Goal: Navigation & Orientation: Find specific page/section

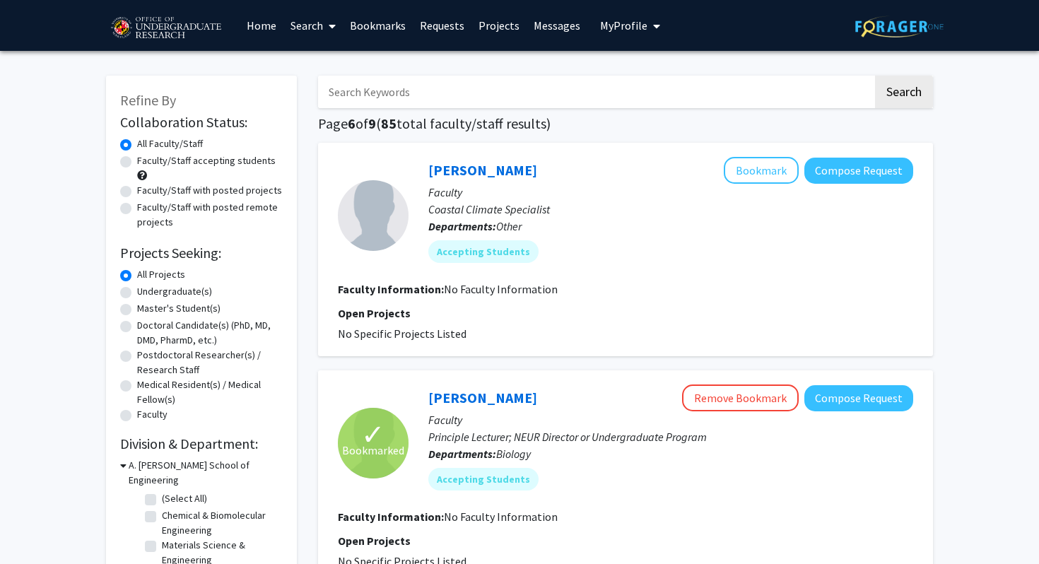
click at [397, 25] on link "Bookmarks" at bounding box center [378, 25] width 70 height 49
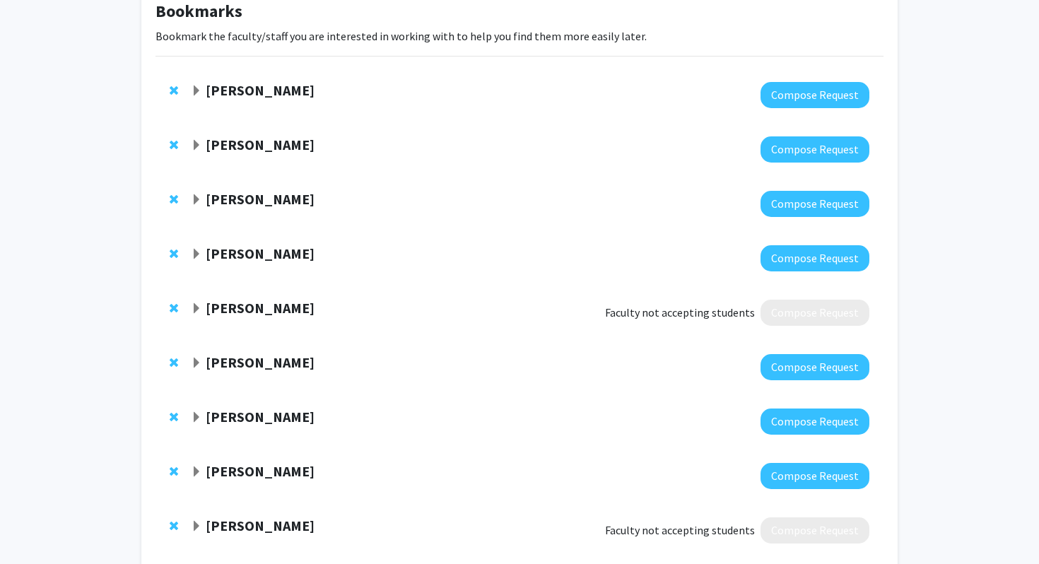
scroll to position [225, 0]
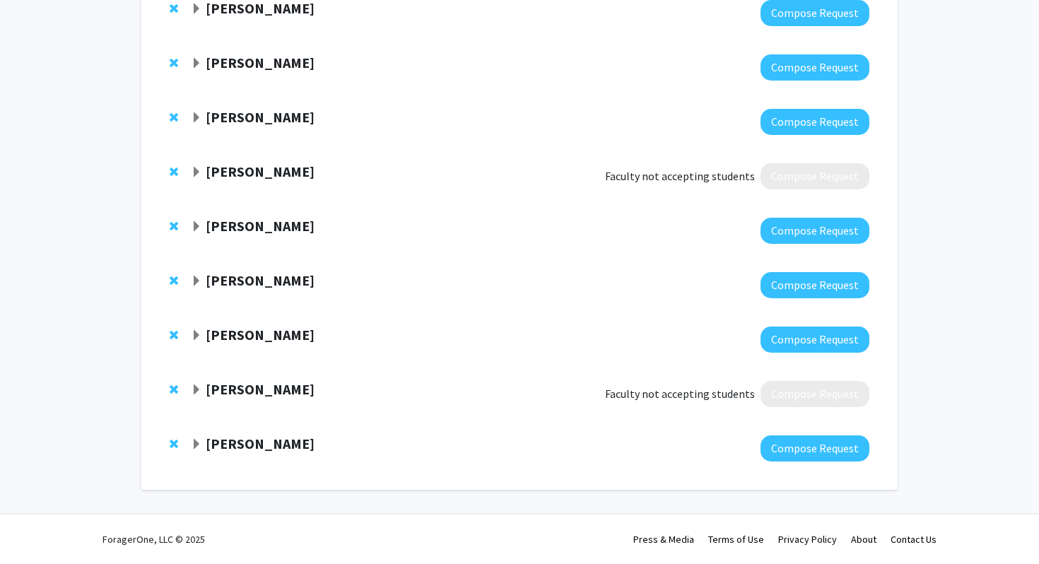
click at [287, 336] on strong "[PERSON_NAME]" at bounding box center [260, 335] width 109 height 18
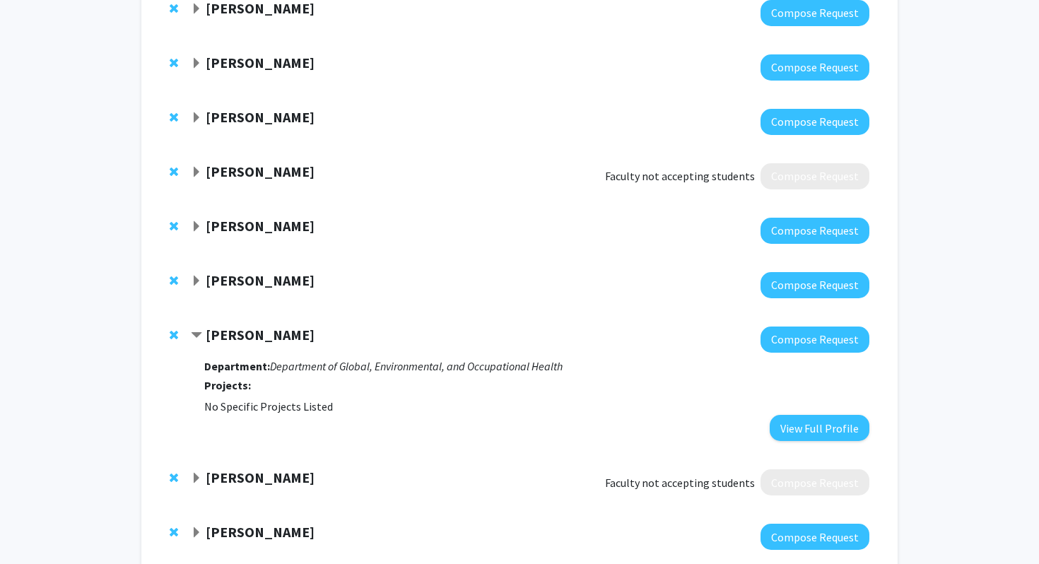
click at [288, 337] on strong "[PERSON_NAME]" at bounding box center [260, 335] width 109 height 18
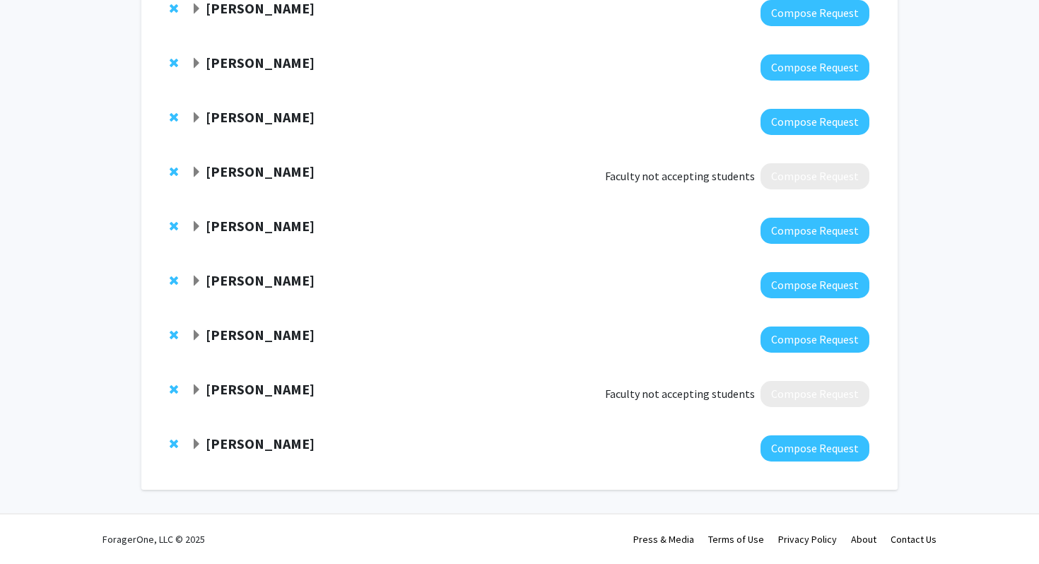
click at [264, 285] on strong "[PERSON_NAME]" at bounding box center [260, 280] width 109 height 18
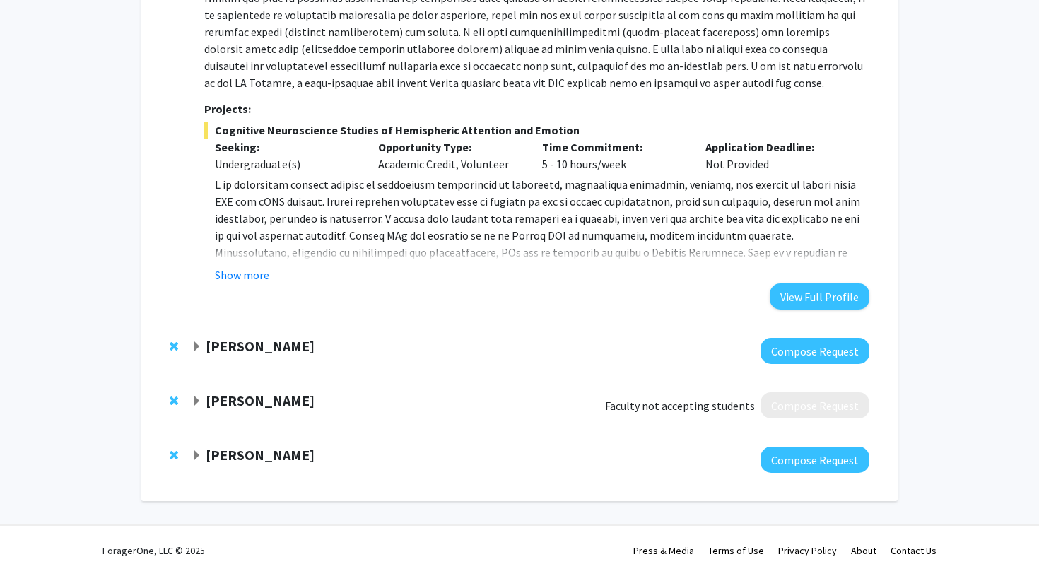
scroll to position [639, 0]
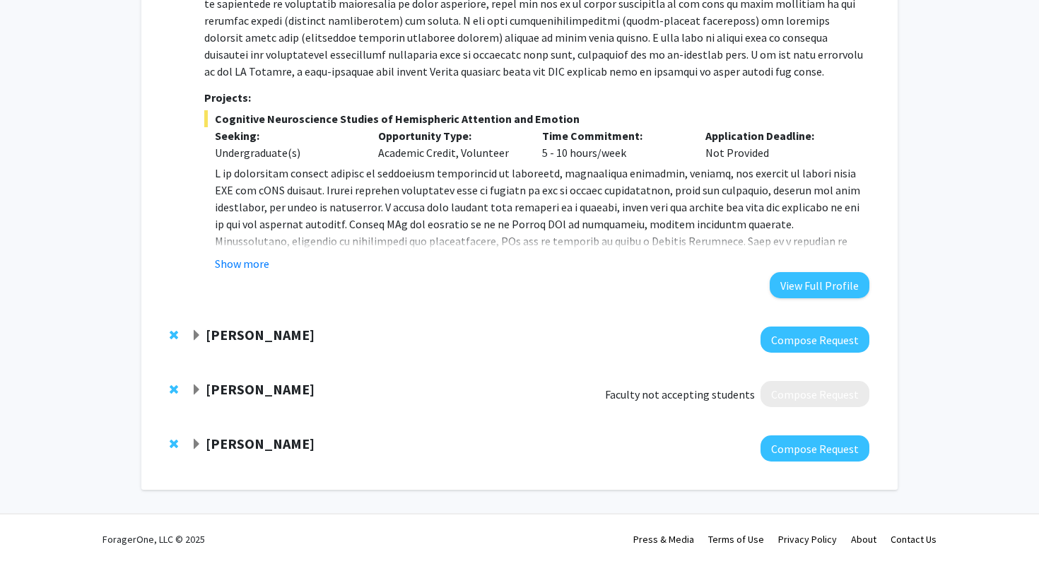
click at [248, 451] on strong "[PERSON_NAME]" at bounding box center [260, 444] width 109 height 18
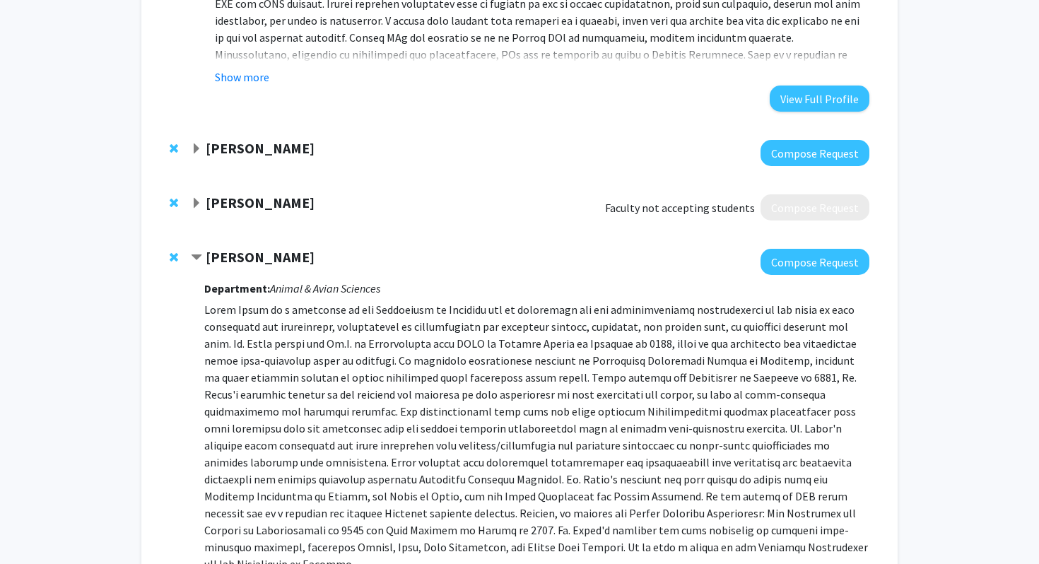
scroll to position [740, 0]
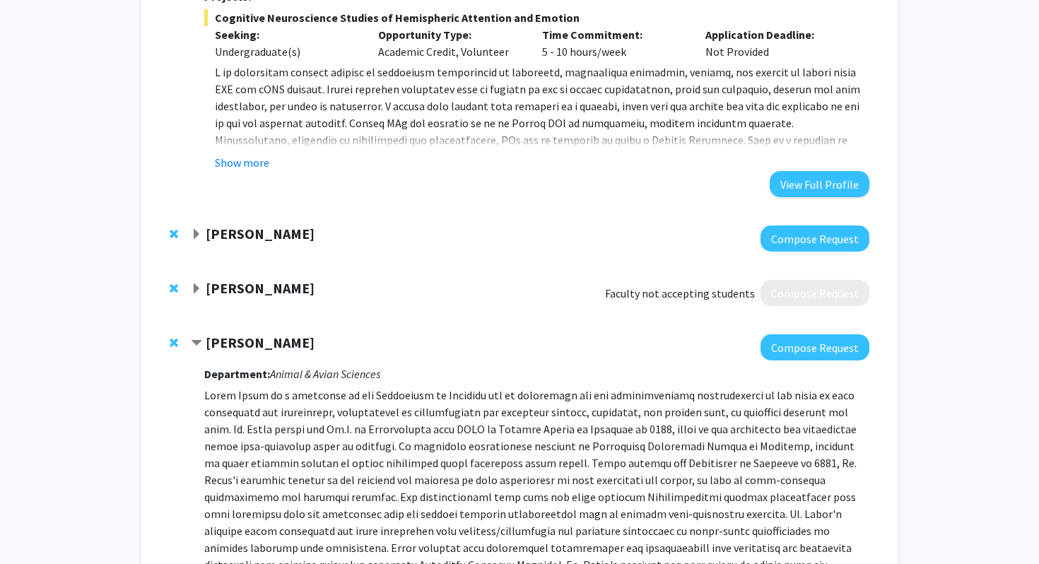
click at [240, 344] on strong "[PERSON_NAME]" at bounding box center [260, 343] width 109 height 18
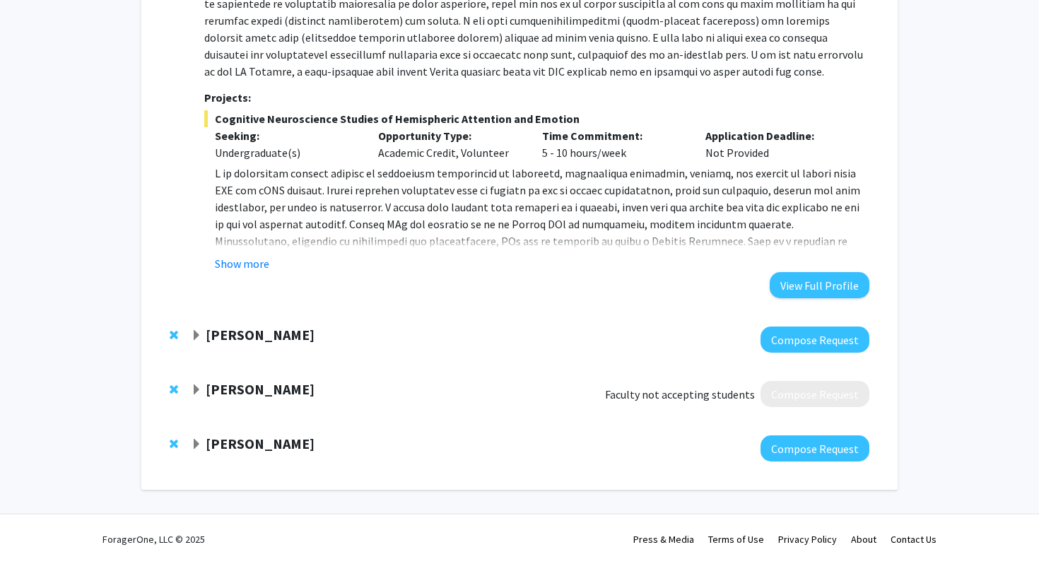
click at [250, 340] on strong "[PERSON_NAME]" at bounding box center [260, 335] width 109 height 18
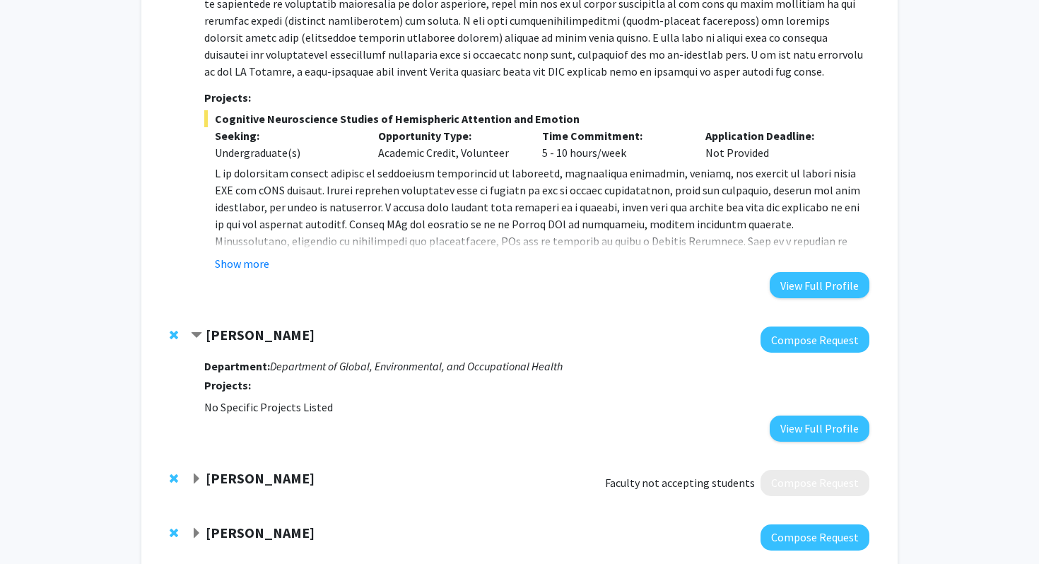
scroll to position [727, 0]
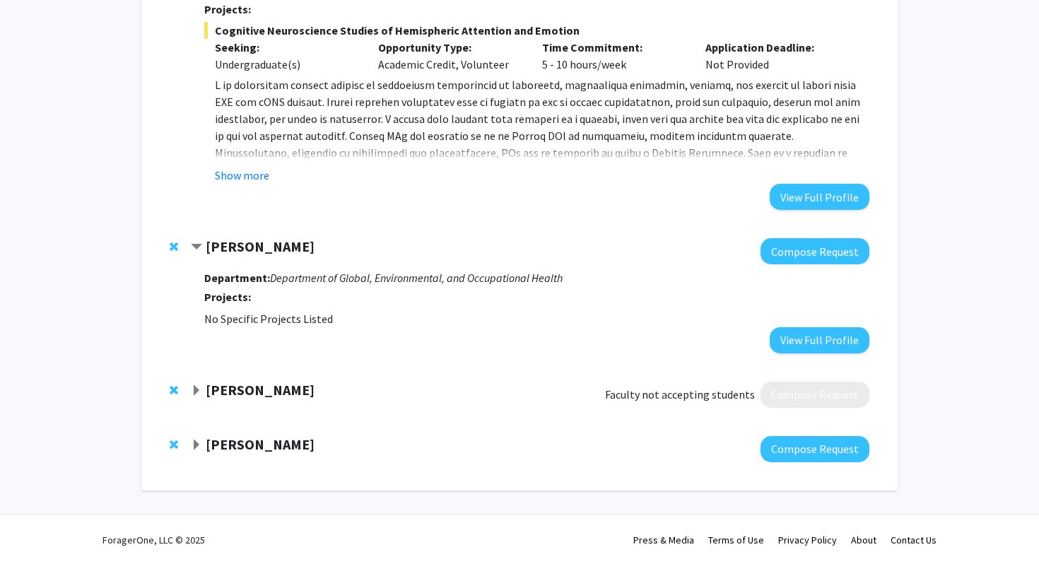
click at [265, 245] on strong "[PERSON_NAME]" at bounding box center [260, 247] width 109 height 18
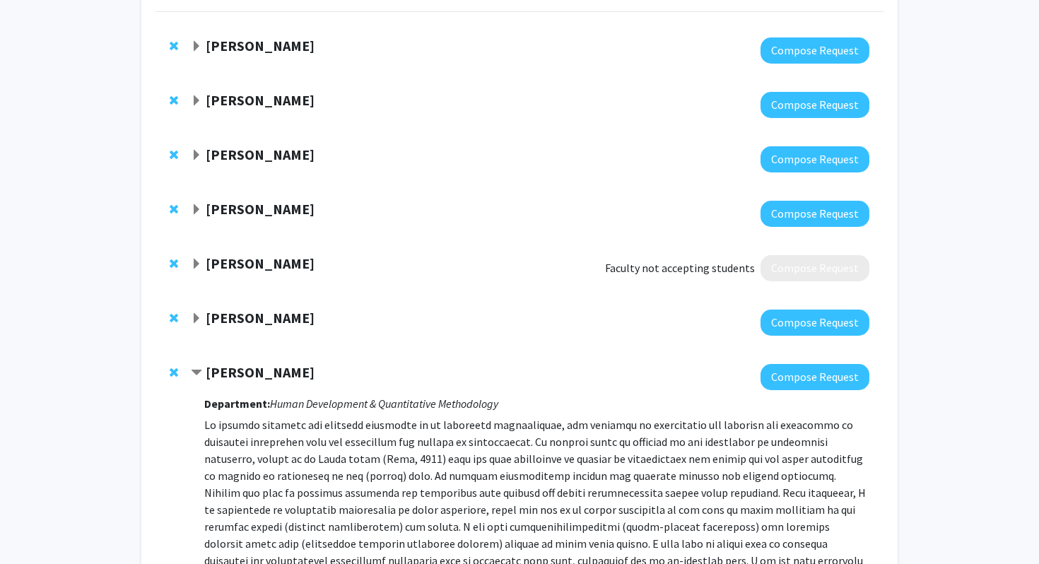
scroll to position [127, 0]
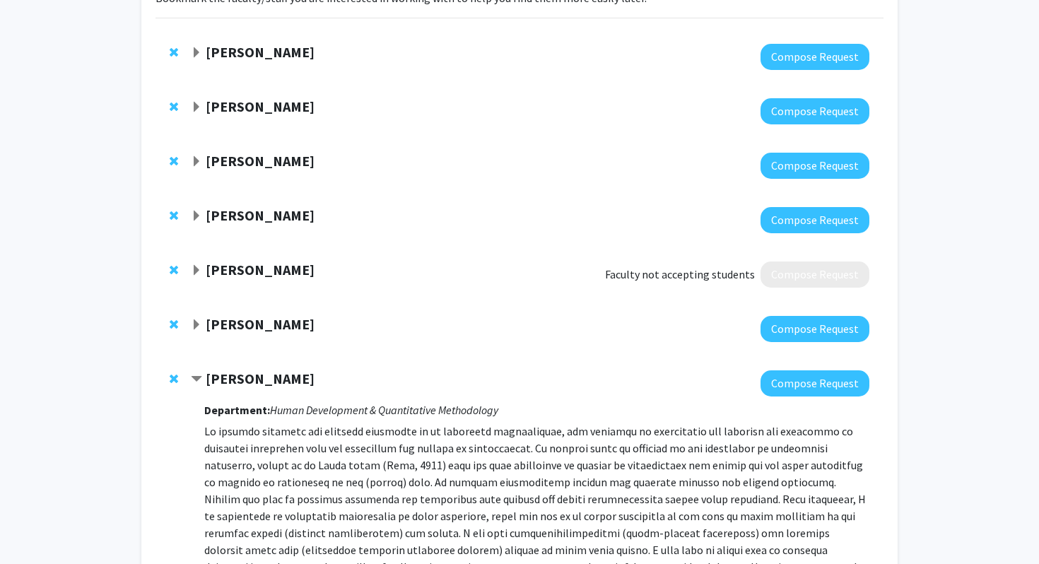
click at [246, 322] on strong "[PERSON_NAME]" at bounding box center [260, 324] width 109 height 18
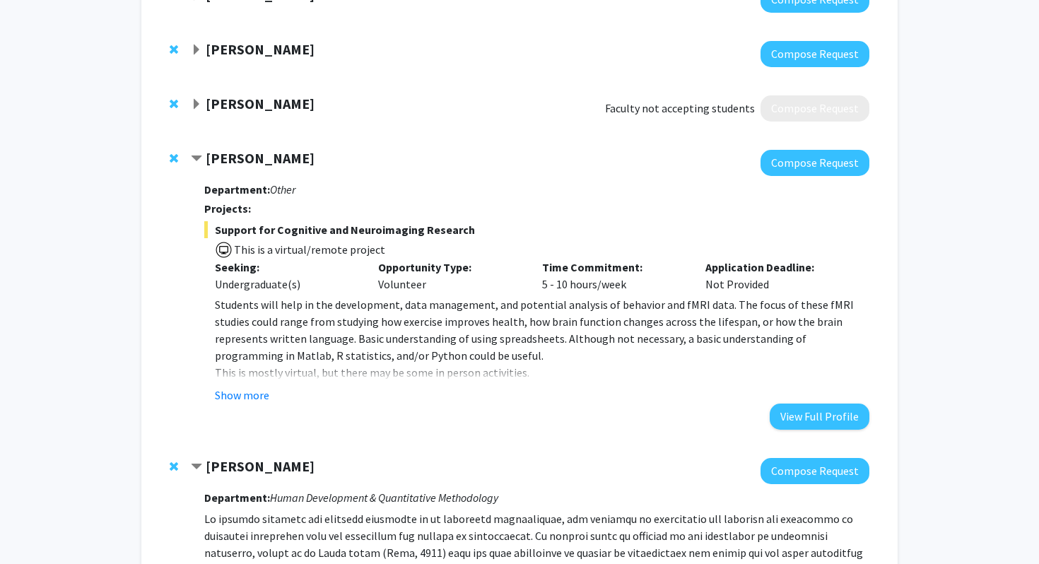
scroll to position [293, 0]
click at [267, 394] on button "Show more" at bounding box center [242, 394] width 54 height 17
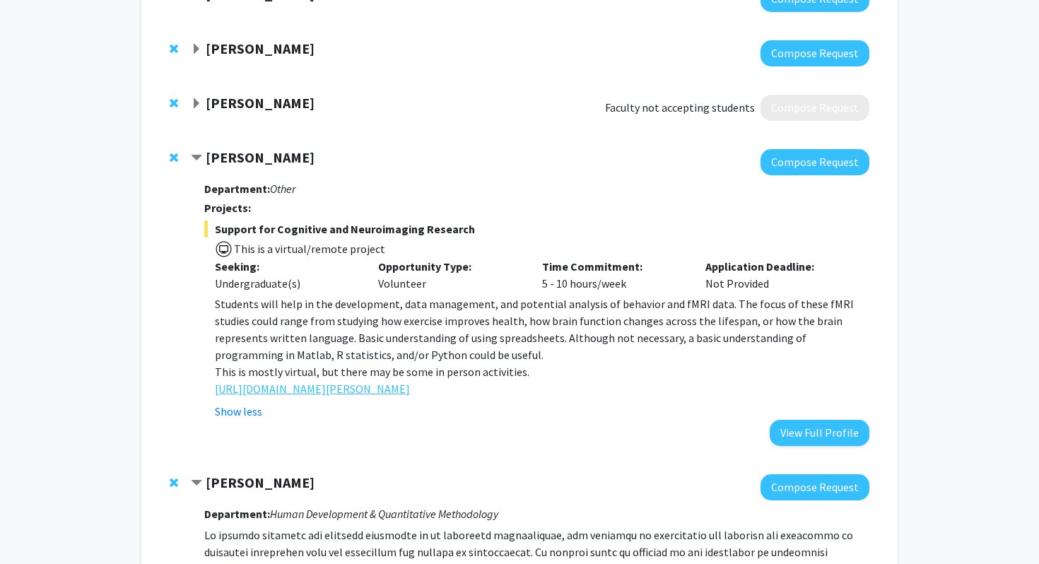
click at [289, 392] on link "[URL][DOMAIN_NAME][PERSON_NAME]" at bounding box center [312, 388] width 195 height 17
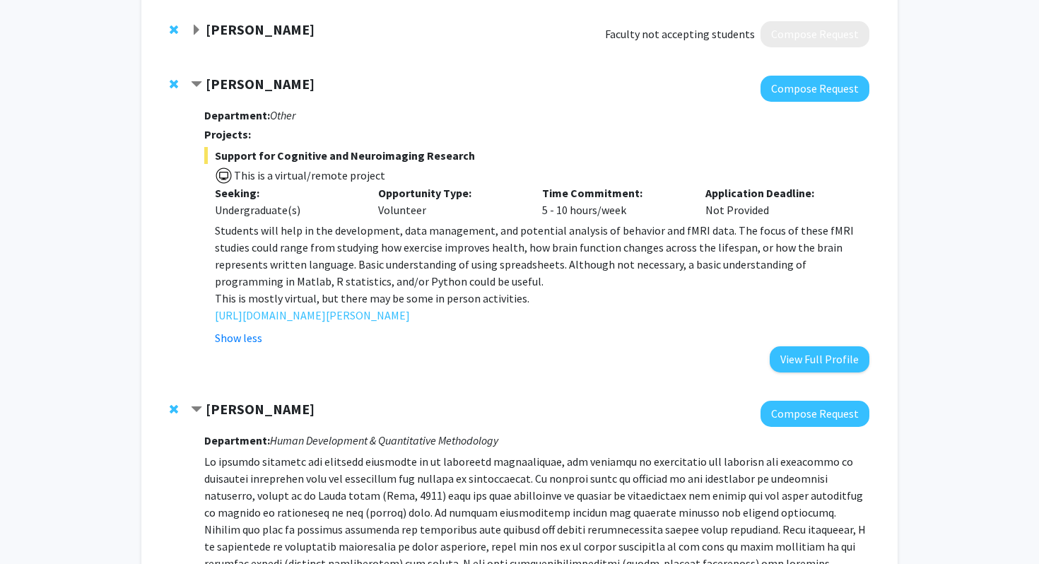
scroll to position [369, 0]
